Goal: Obtain resource: Download file/media

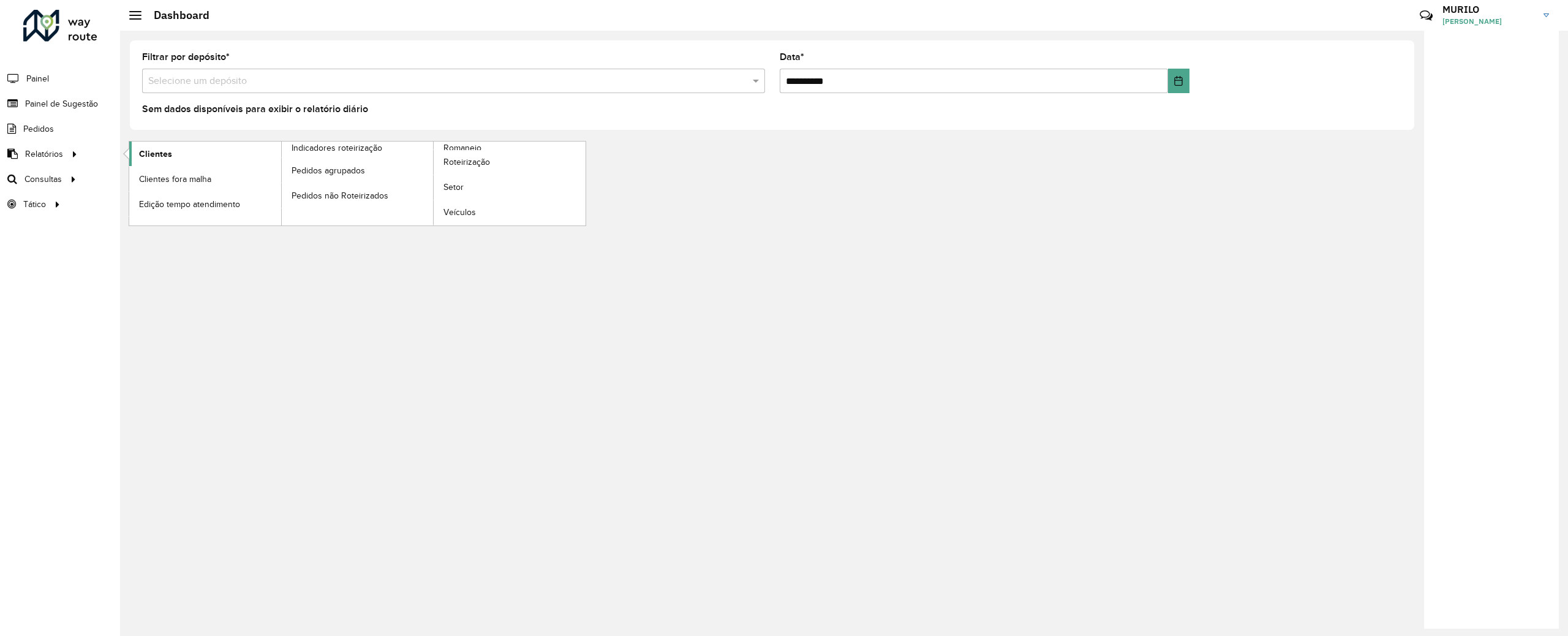
click at [145, 149] on span "Clientes" at bounding box center [156, 154] width 33 height 13
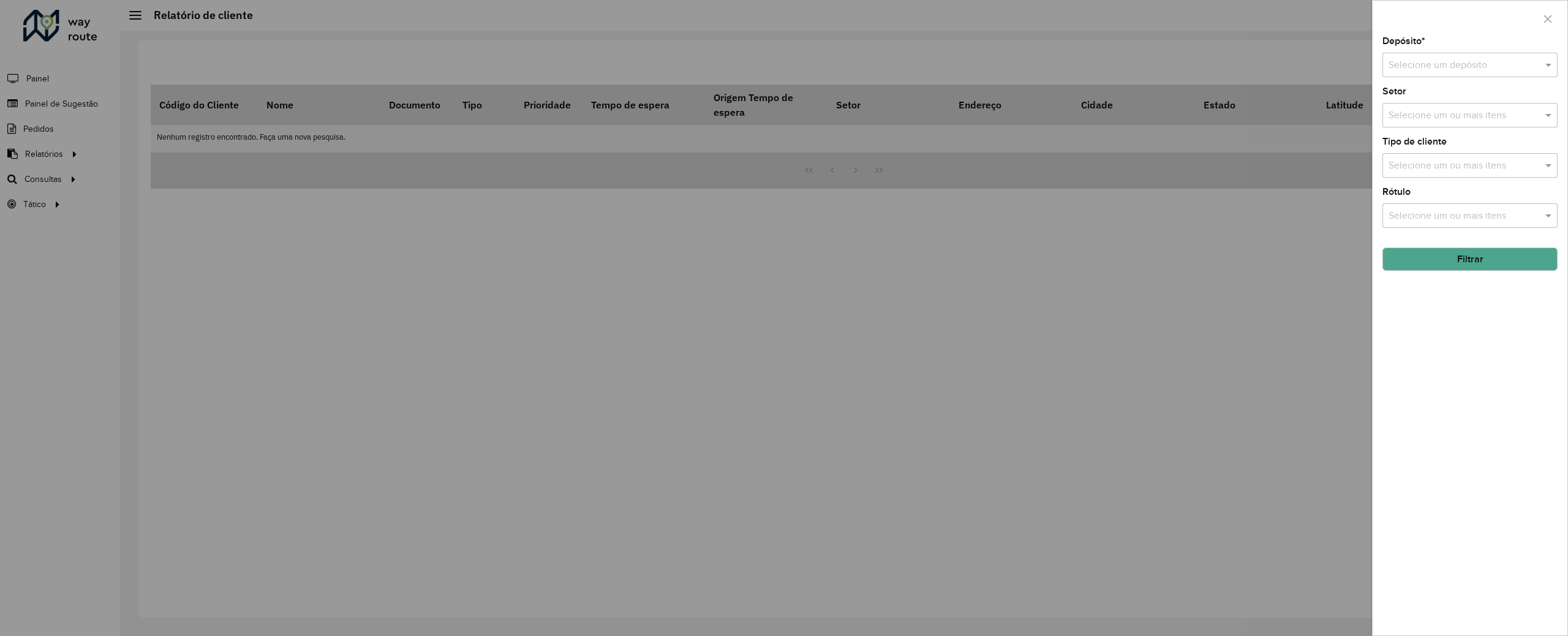
click at [1467, 68] on input "text" at bounding box center [1457, 66] width 138 height 15
click at [1433, 126] on span "CDD Salvador" at bounding box center [1417, 121] width 59 height 11
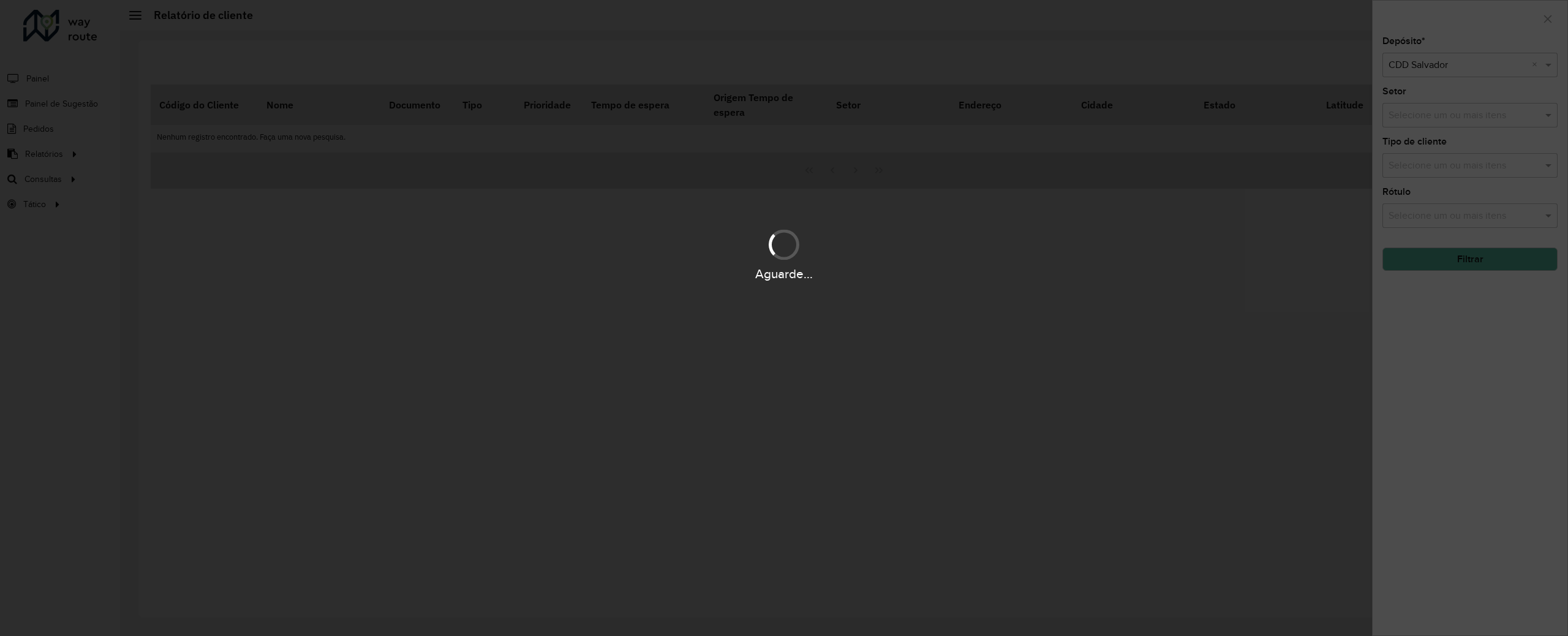
click at [1440, 156] on div "Aguarde..." at bounding box center [784, 318] width 1568 height 636
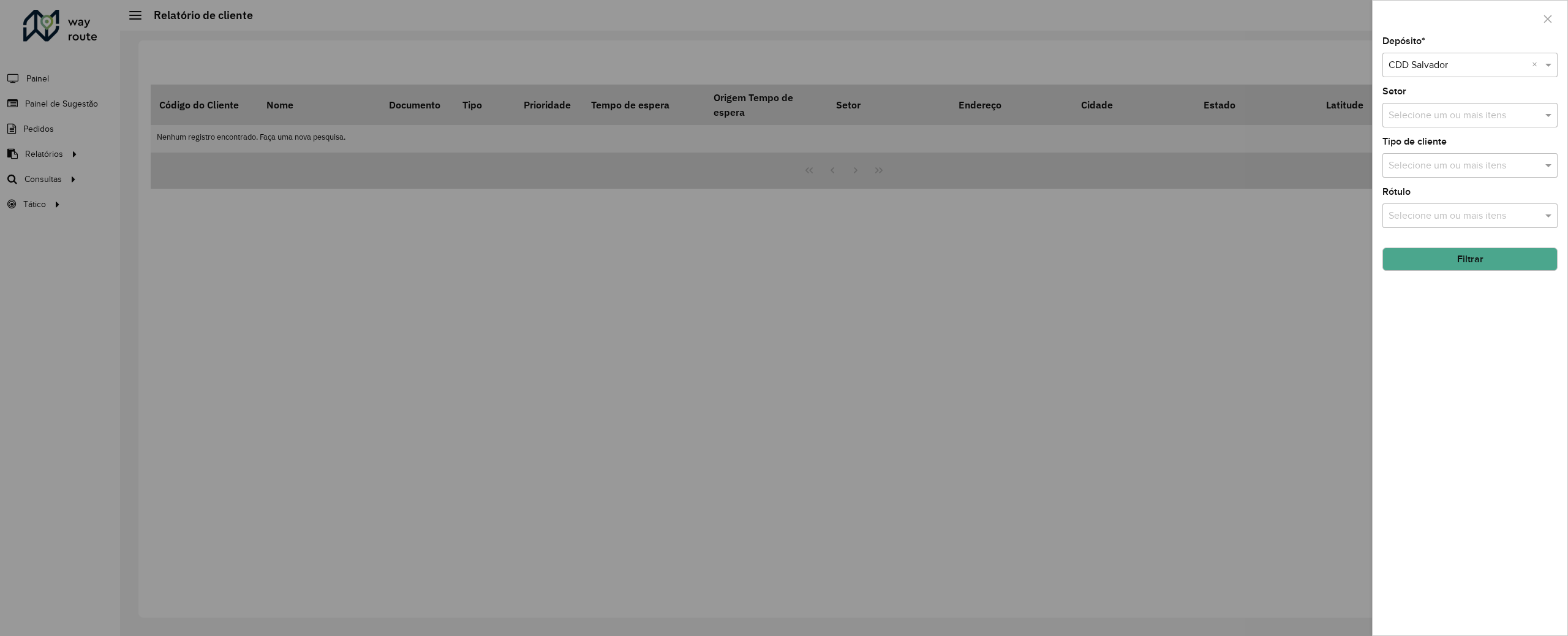
click at [1467, 166] on input "text" at bounding box center [1464, 166] width 157 height 15
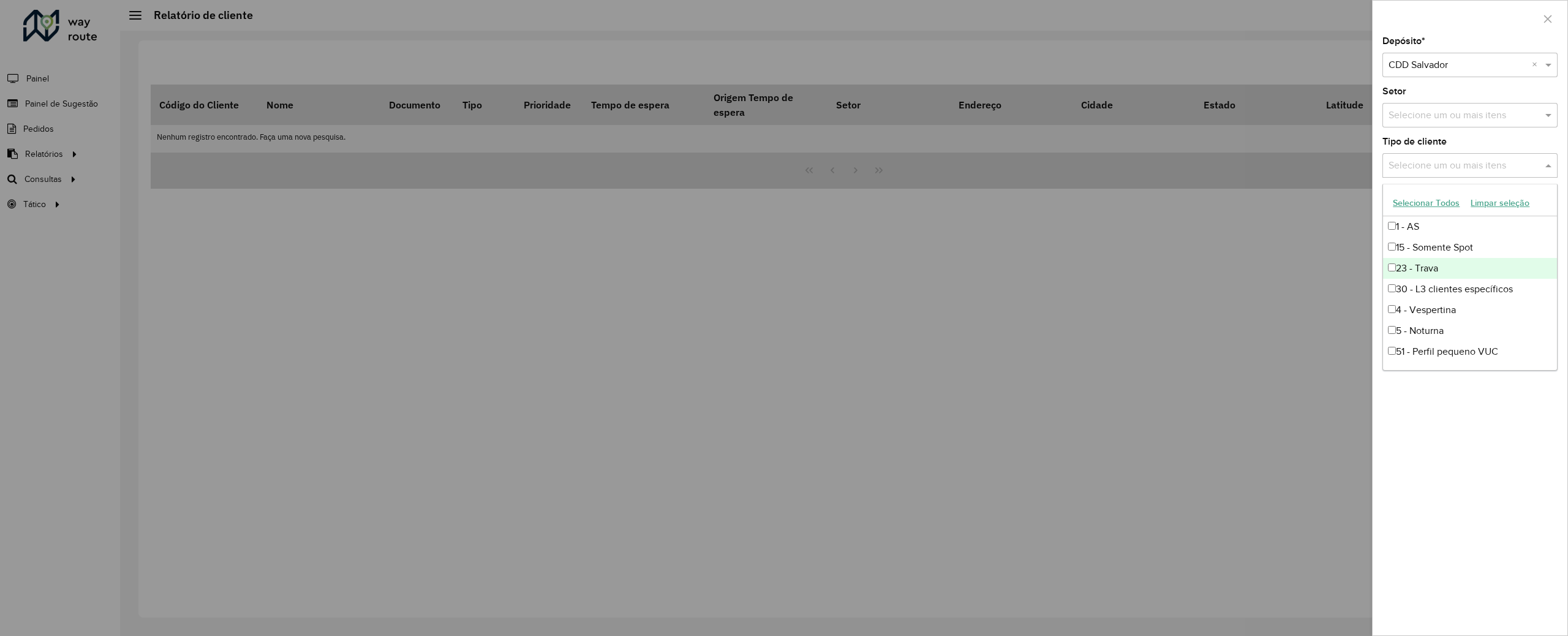
click at [1431, 261] on div "23 - Trava" at bounding box center [1470, 268] width 173 height 21
drag, startPoint x: 1456, startPoint y: 398, endPoint x: 1456, endPoint y: 388, distance: 10.0
click at [1456, 400] on div "Depósito * Selecione um depósito × CDD Salvador × Setor Selecione um ou mais it…" at bounding box center [1470, 335] width 195 height 598
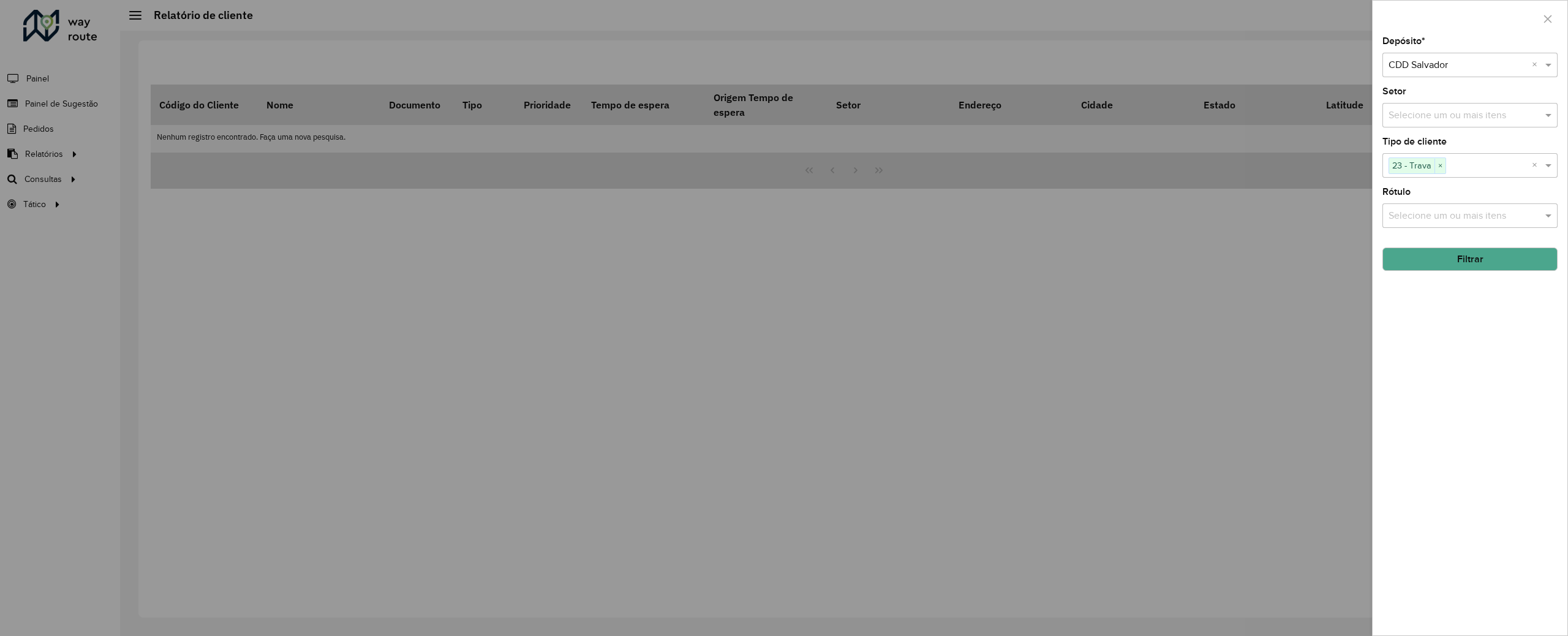
click at [1507, 259] on button "Filtrar" at bounding box center [1470, 259] width 175 height 24
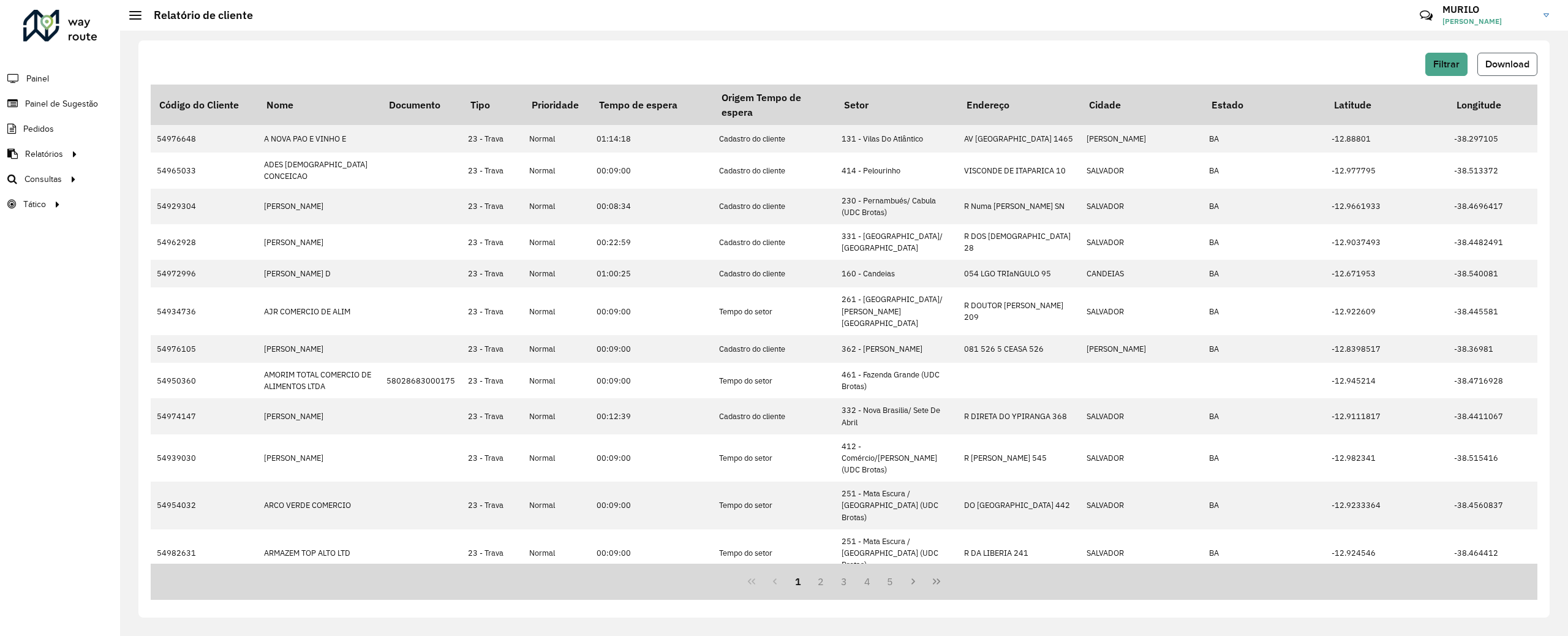
click at [1517, 63] on span "Download" at bounding box center [1507, 64] width 44 height 11
